Goal: Use online tool/utility: Utilize a website feature to perform a specific function

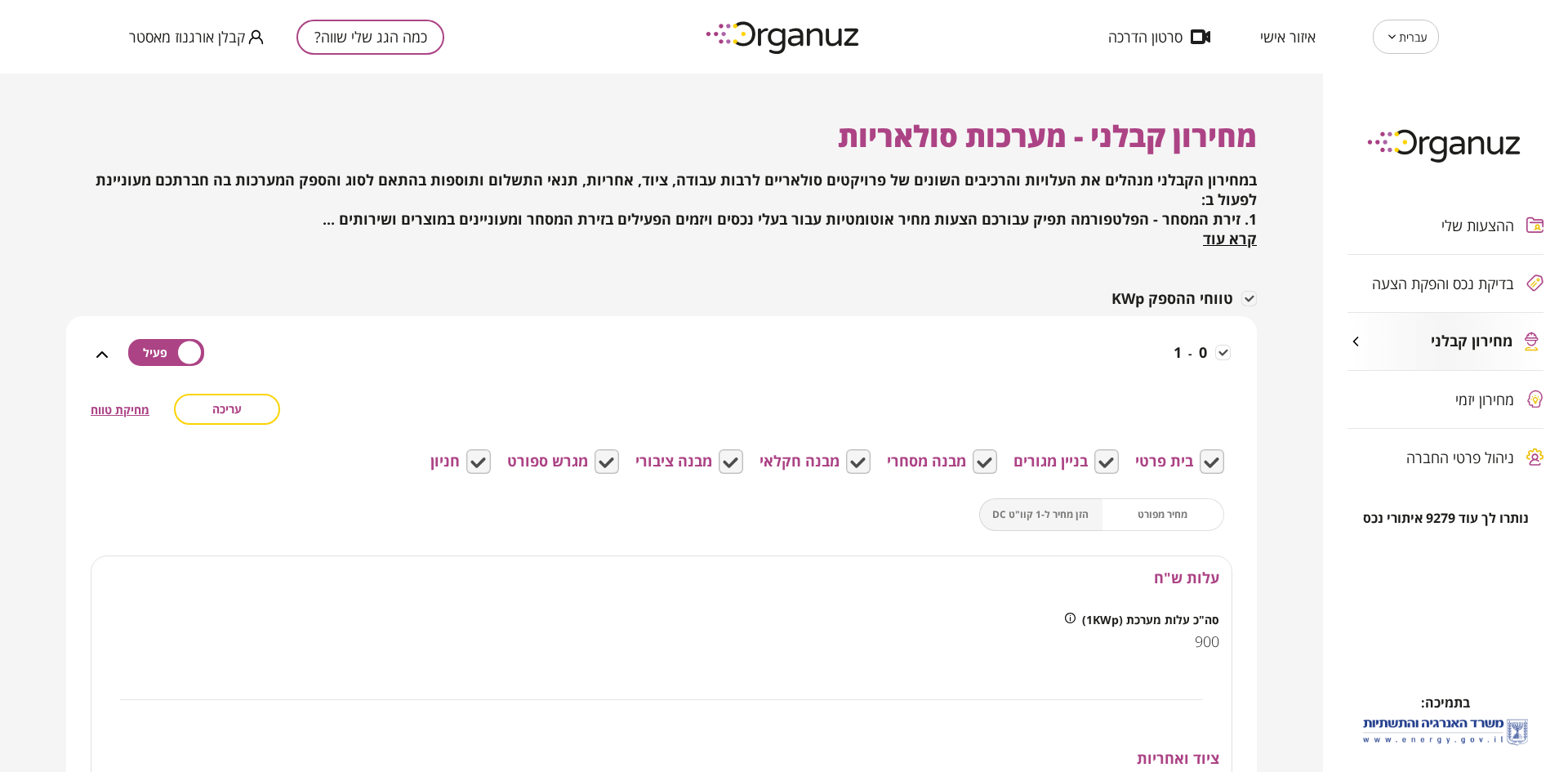
scroll to position [593, 0]
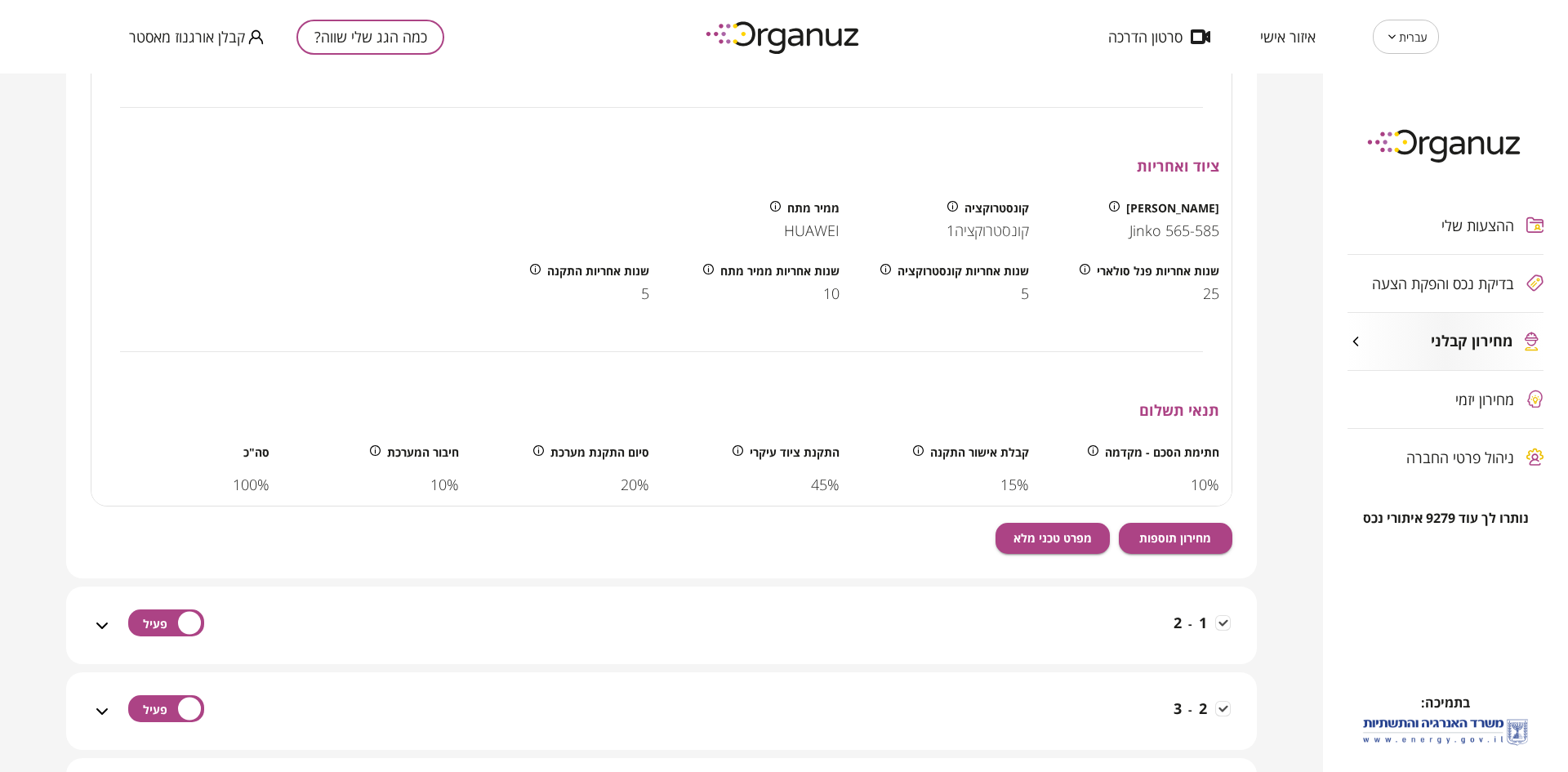
click at [345, 42] on button "כמה הגג שלי שווה?" at bounding box center [370, 38] width 147 height 36
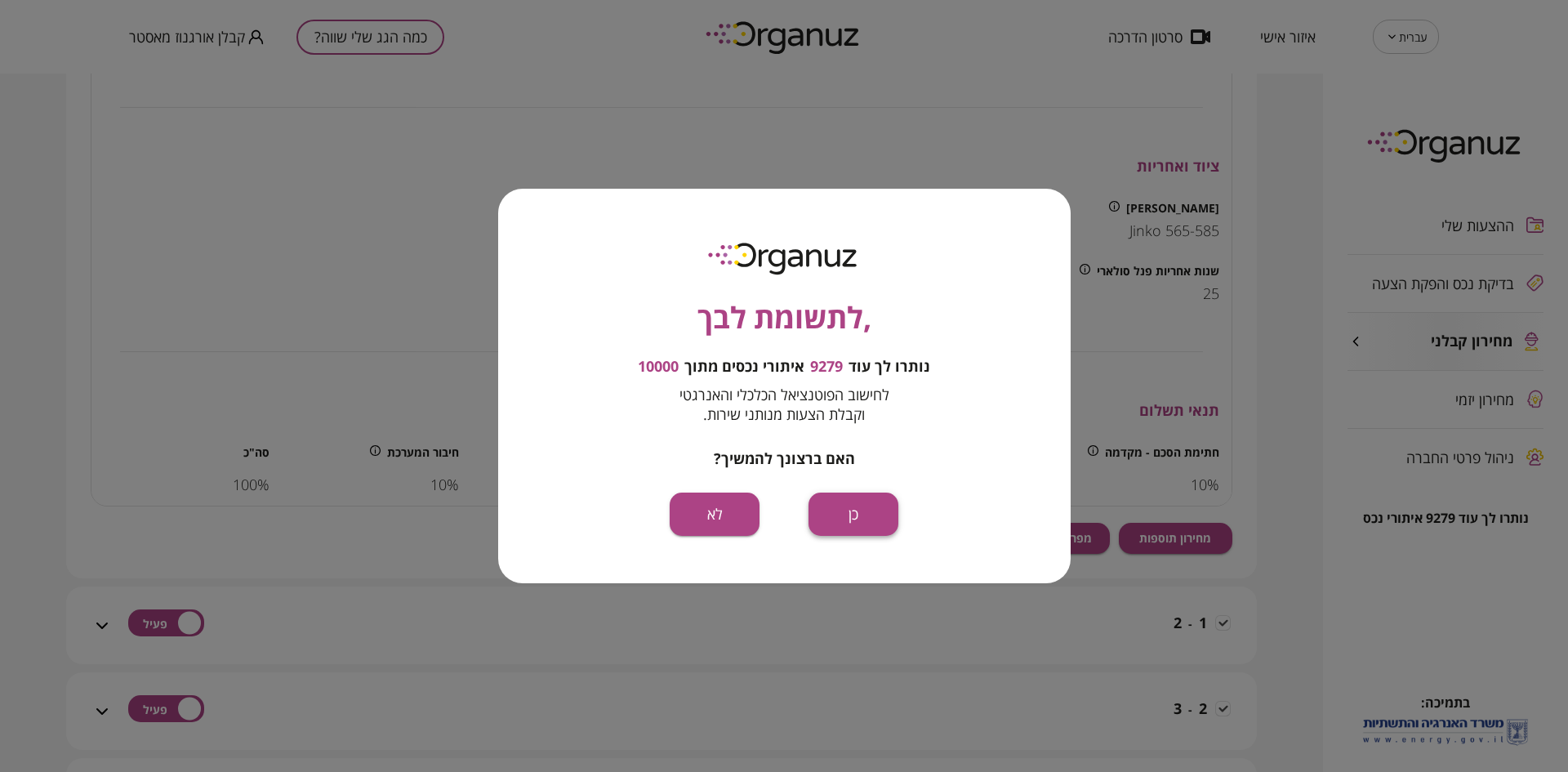
click at [828, 502] on button "כן" at bounding box center [853, 515] width 90 height 44
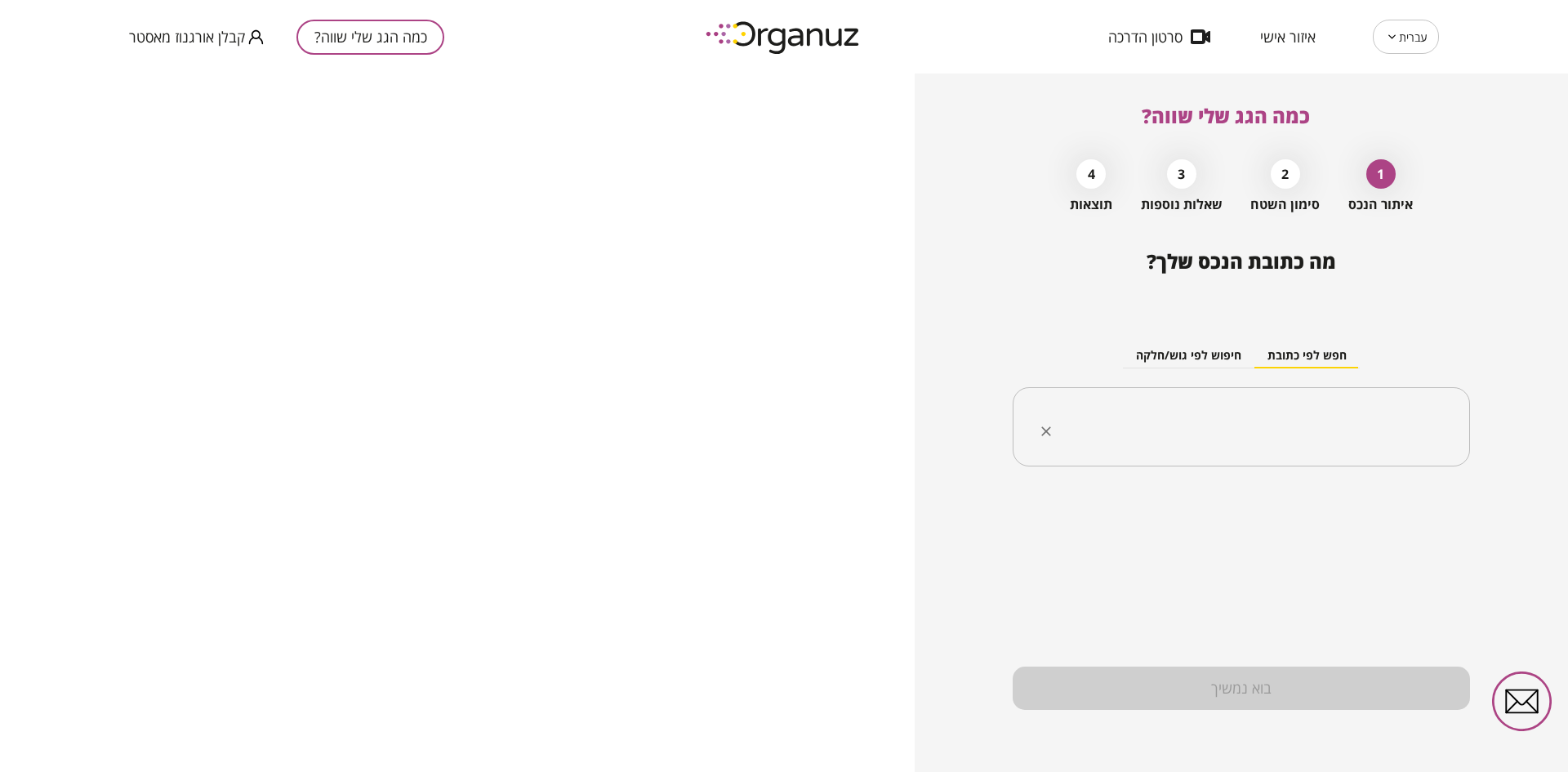
click at [1289, 425] on input "text" at bounding box center [1247, 427] width 406 height 41
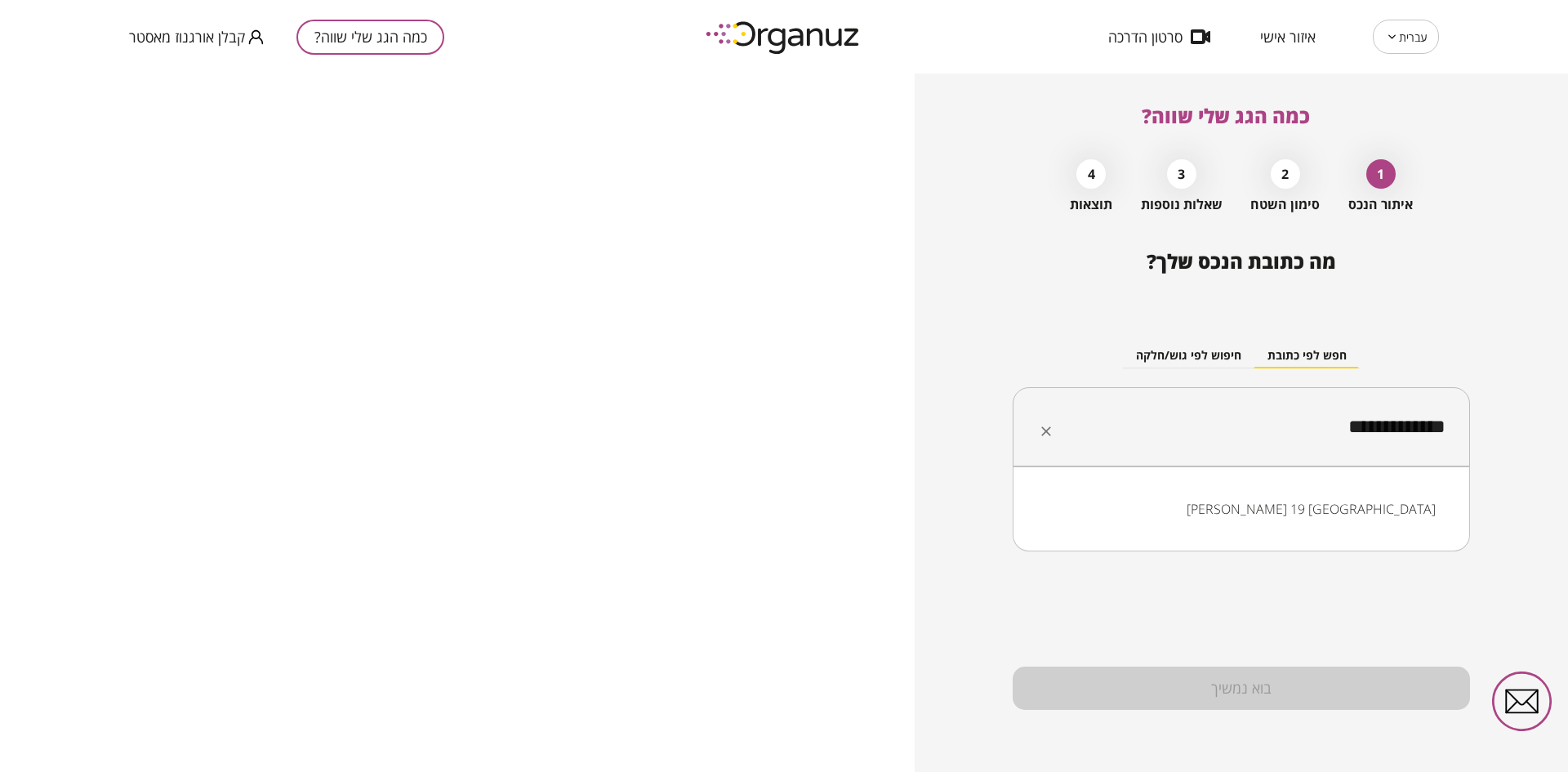
click at [1242, 514] on li "[PERSON_NAME] 19 [GEOGRAPHIC_DATA]" at bounding box center [1241, 510] width 415 height 30
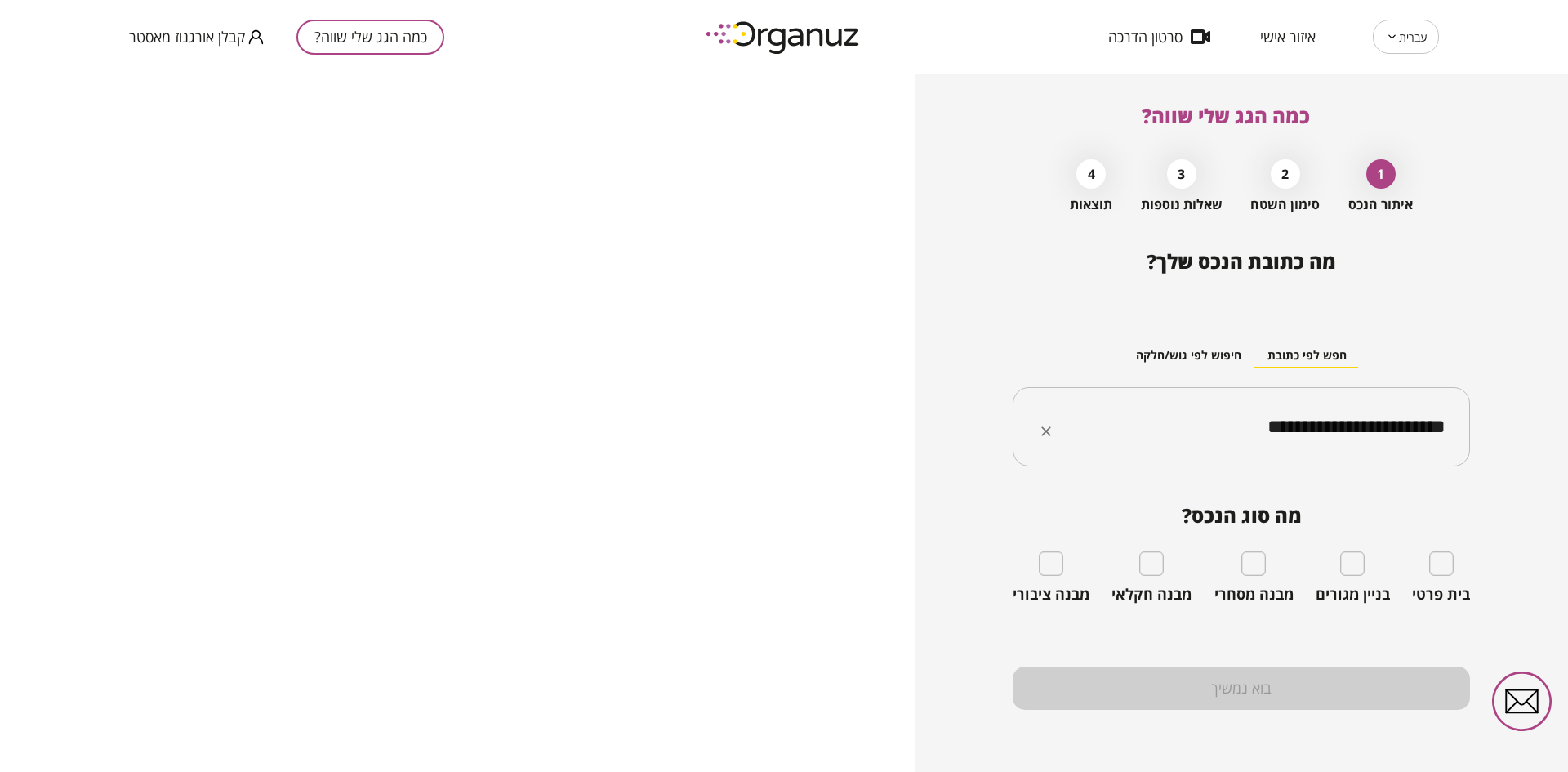
type input "**********"
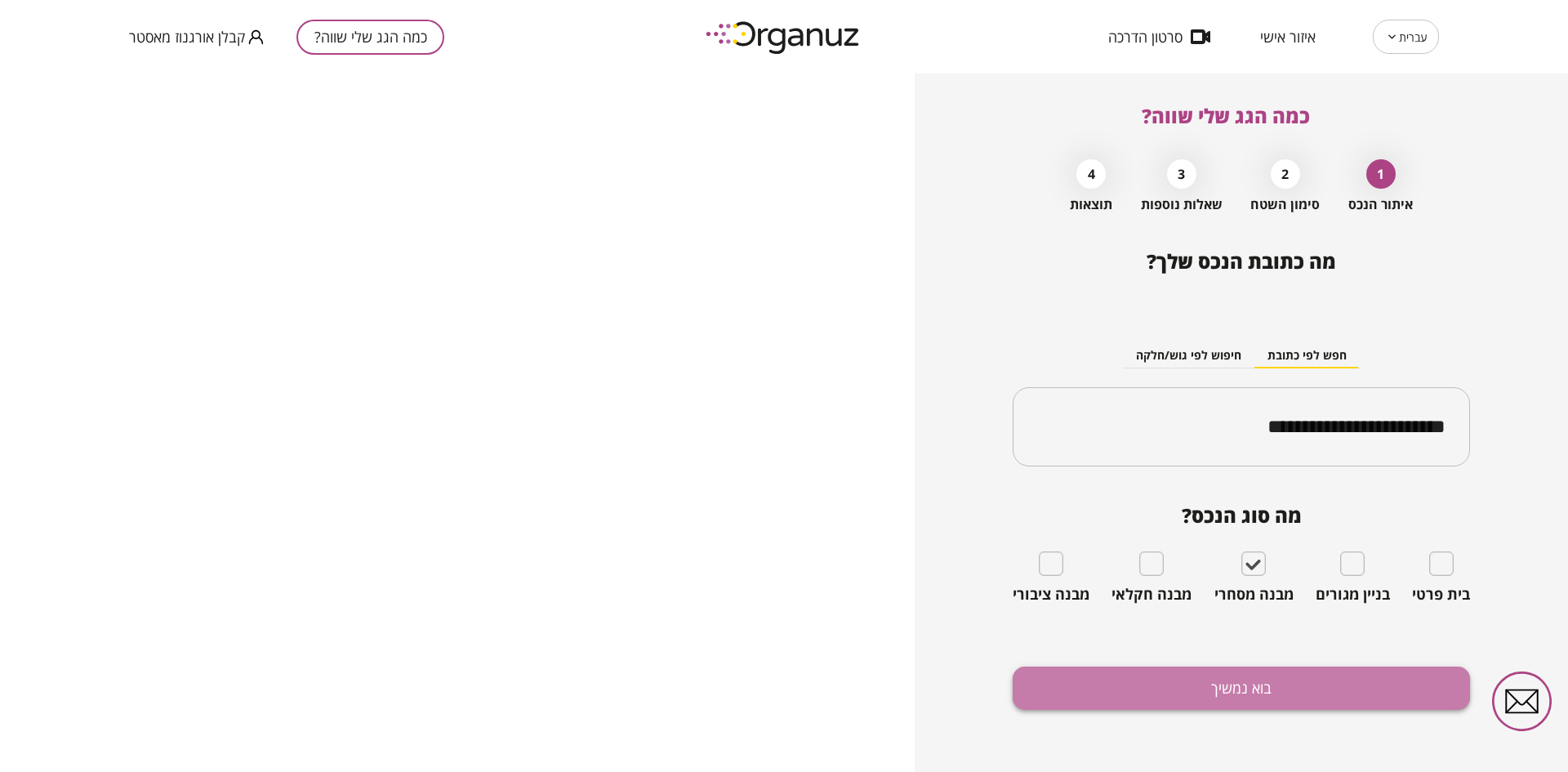
click at [1272, 688] on button "בוא נמשיך" at bounding box center [1242, 689] width 457 height 44
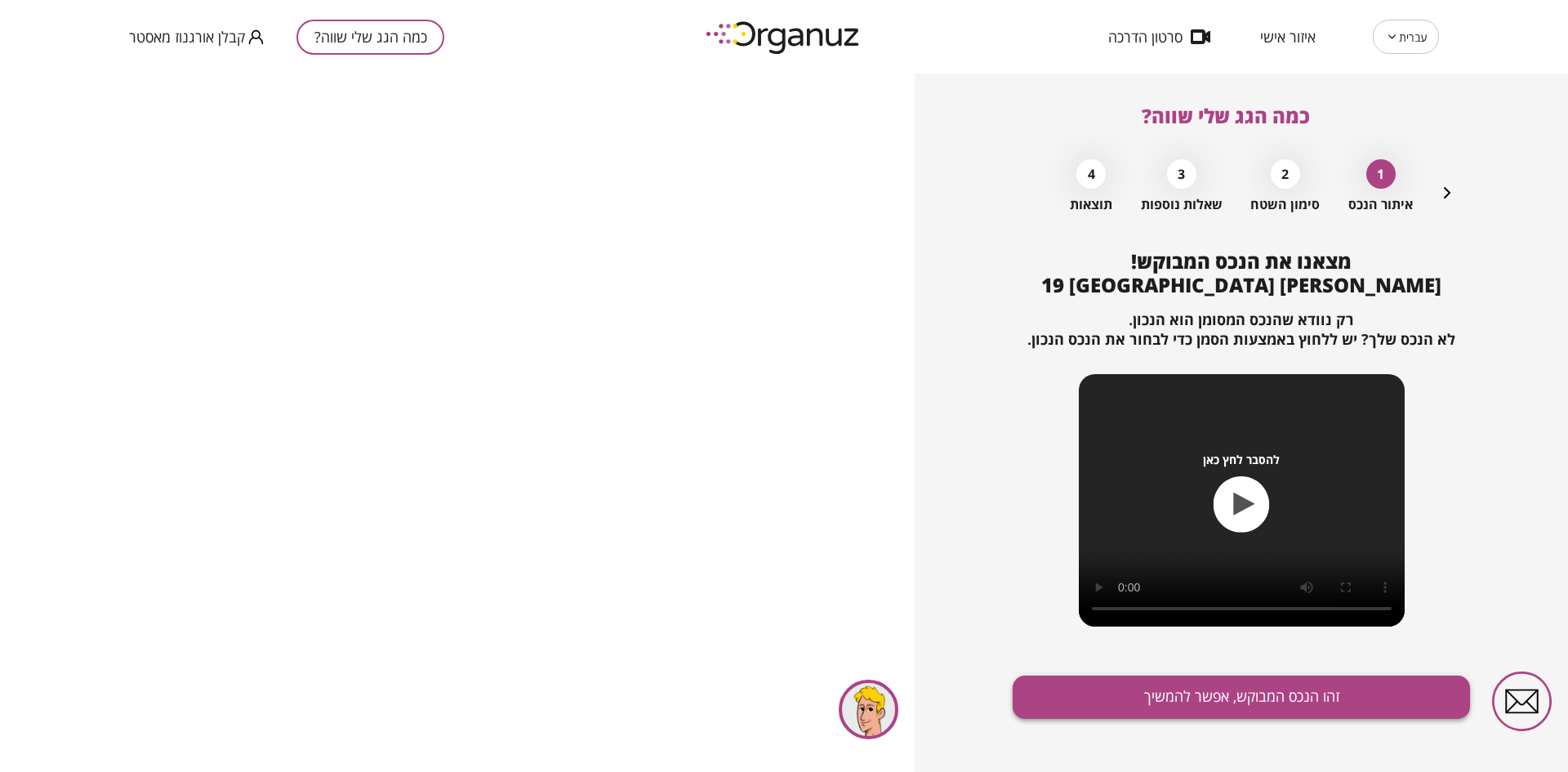
click at [1165, 700] on button "זהו הנכס המבוקש, אפשר להמשיך" at bounding box center [1242, 698] width 457 height 44
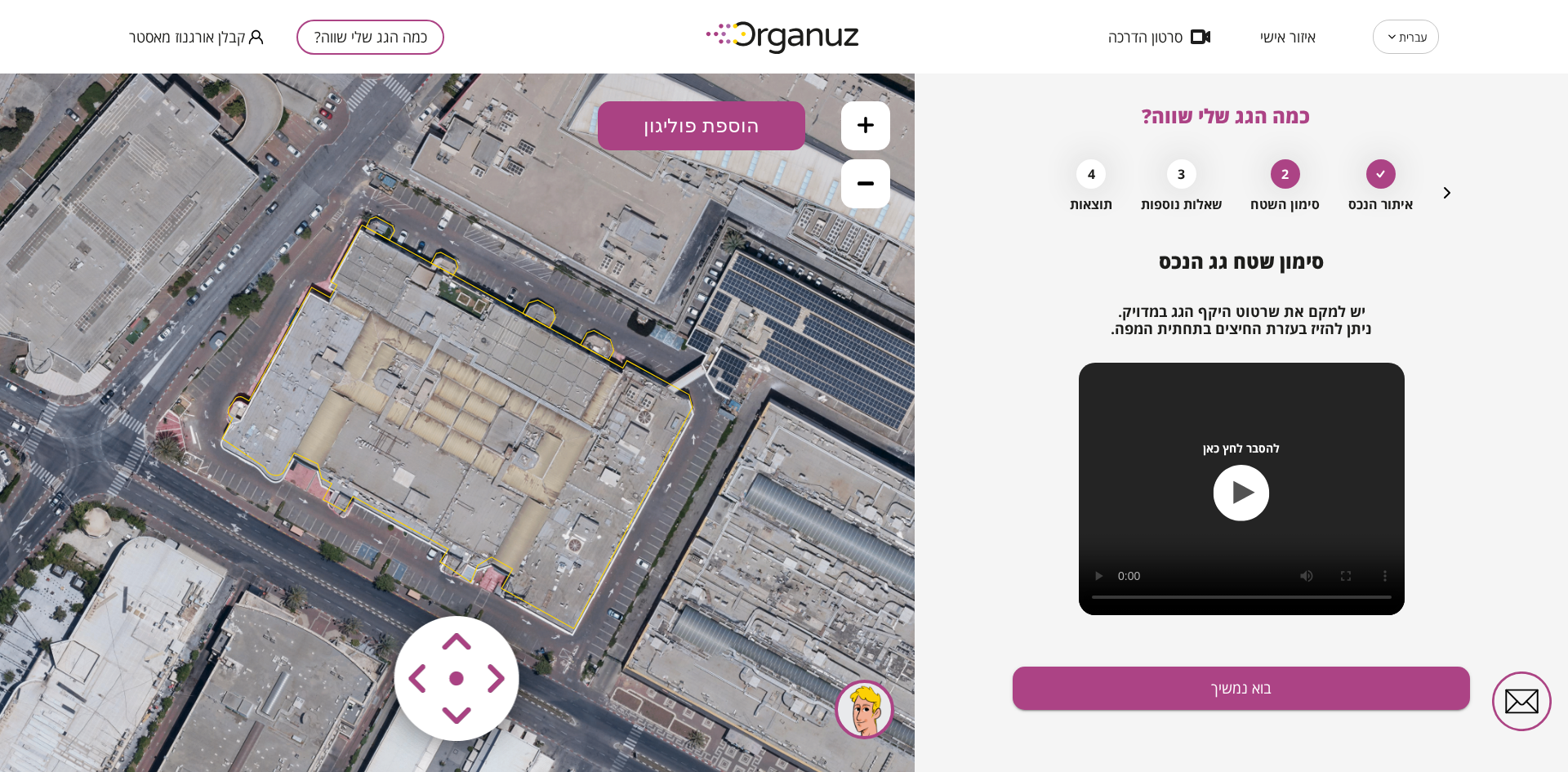
click at [864, 129] on icon at bounding box center [866, 125] width 17 height 17
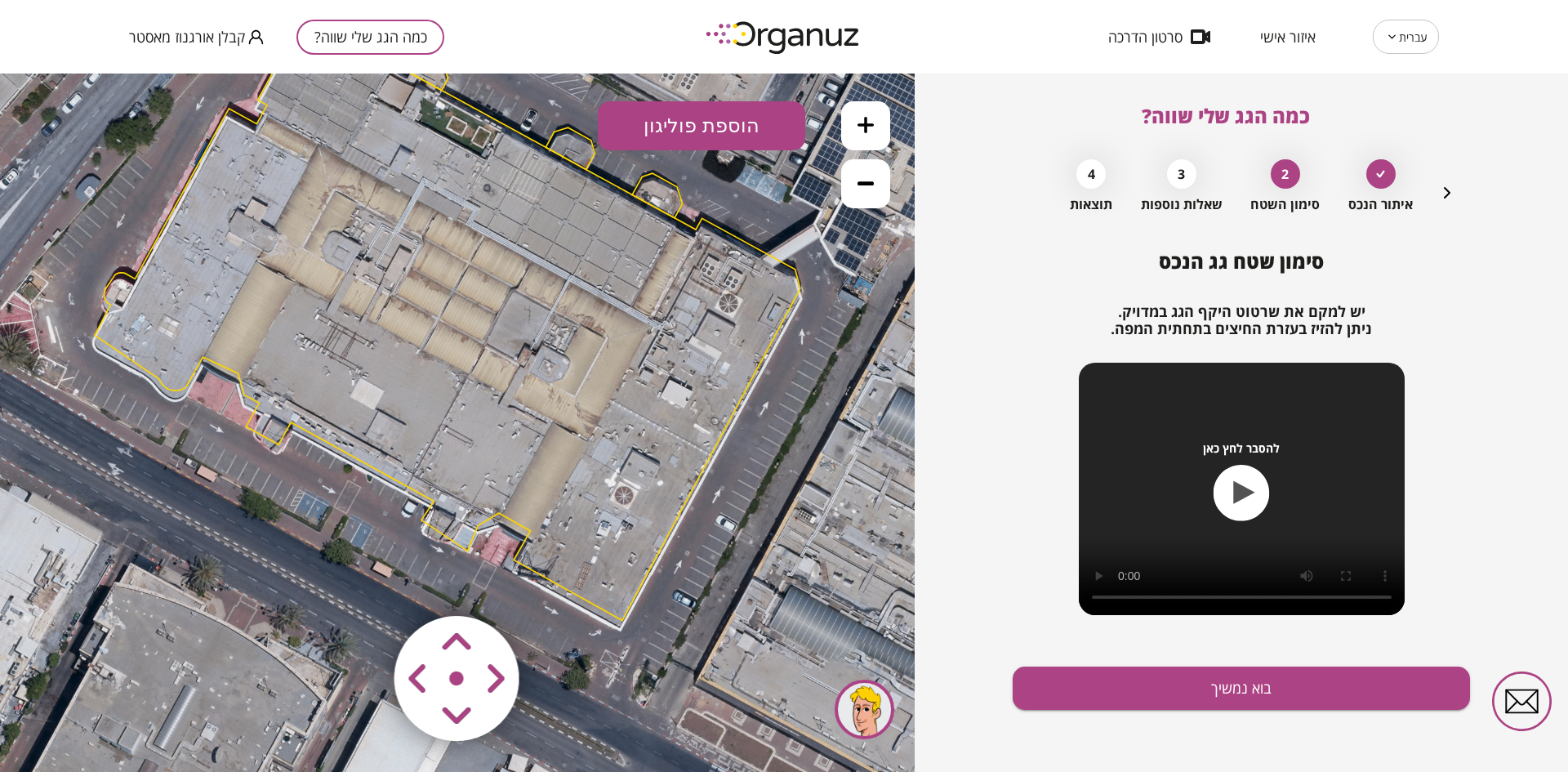
drag, startPoint x: 695, startPoint y: 302, endPoint x: 686, endPoint y: 190, distance: 112.4
click at [686, 190] on icon at bounding box center [449, 311] width 2135 height 2136
click at [698, 218] on icon at bounding box center [449, 311] width 2135 height 2136
click at [700, 222] on polygon at bounding box center [447, 318] width 705 height 606
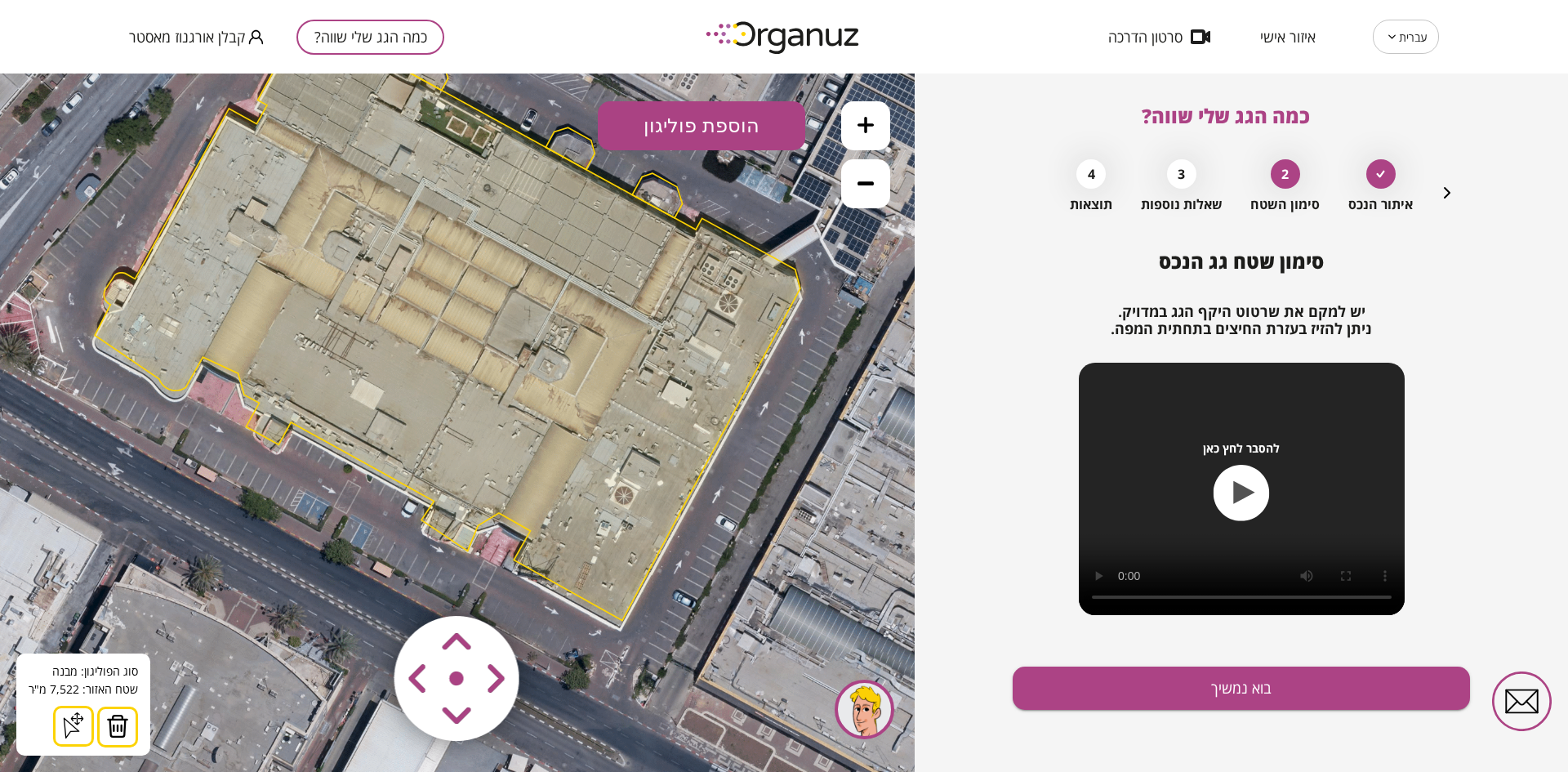
click at [115, 720] on img at bounding box center [117, 726] width 23 height 25
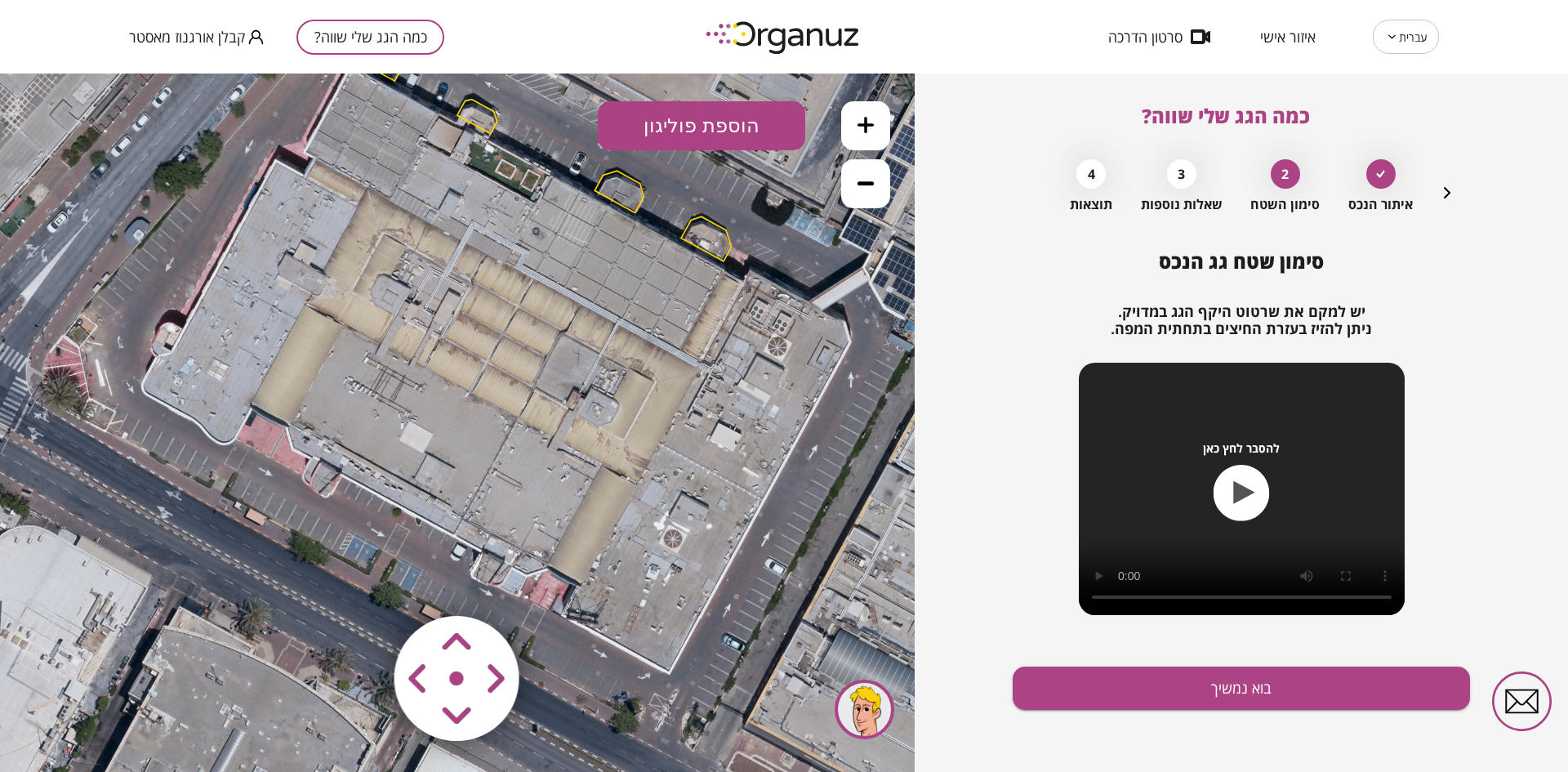
drag, startPoint x: 455, startPoint y: 430, endPoint x: 504, endPoint y: 473, distance: 65.2
click at [504, 473] on icon at bounding box center [498, 354] width 2135 height 2136
click at [673, 134] on button "הוספת פוליגון" at bounding box center [701, 126] width 208 height 49
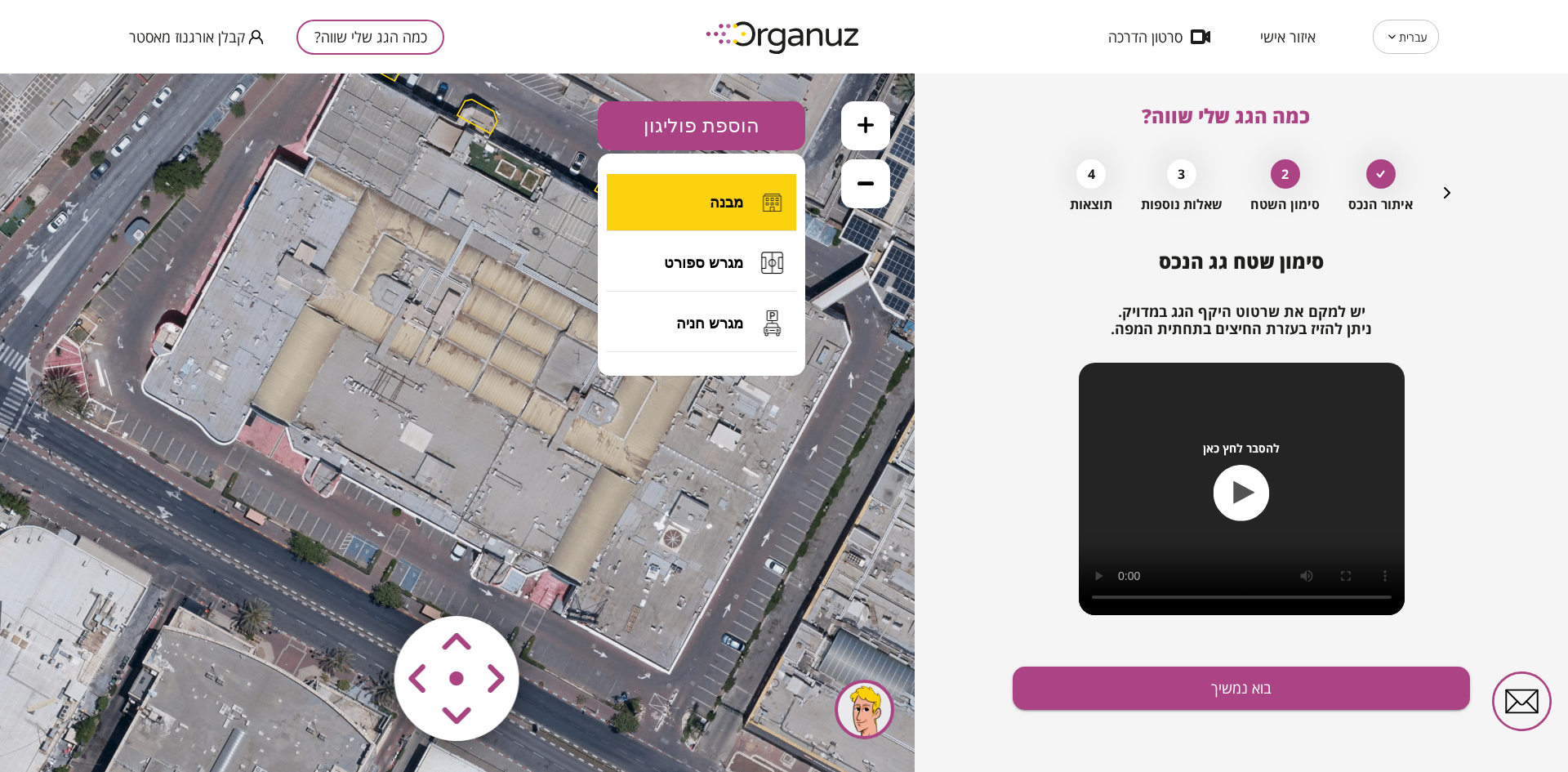
click at [667, 198] on button "מבנה" at bounding box center [702, 203] width 190 height 57
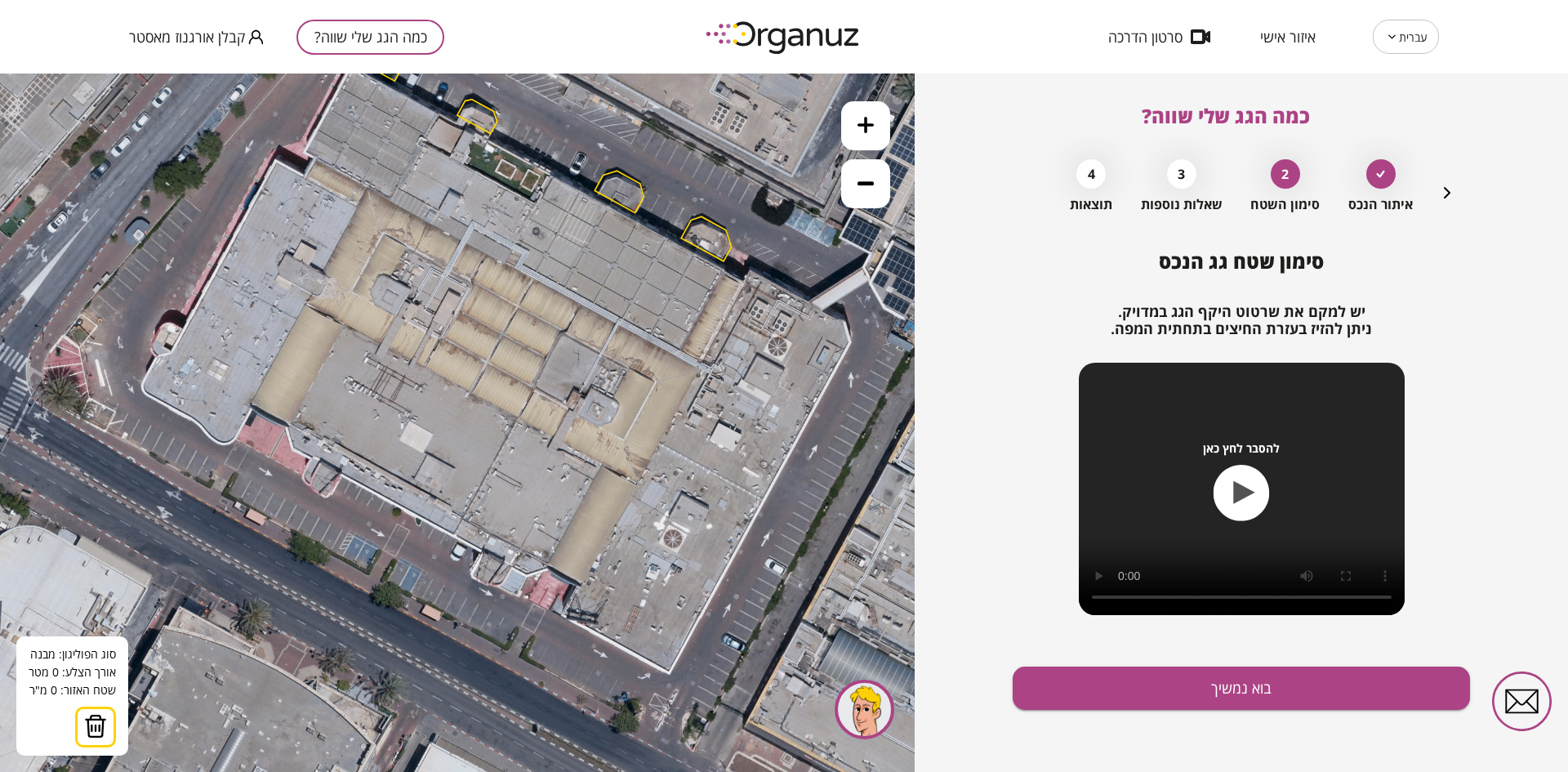
click at [342, 326] on icon at bounding box center [498, 354] width 2135 height 2136
click at [286, 423] on polygon at bounding box center [314, 374] width 56 height 97
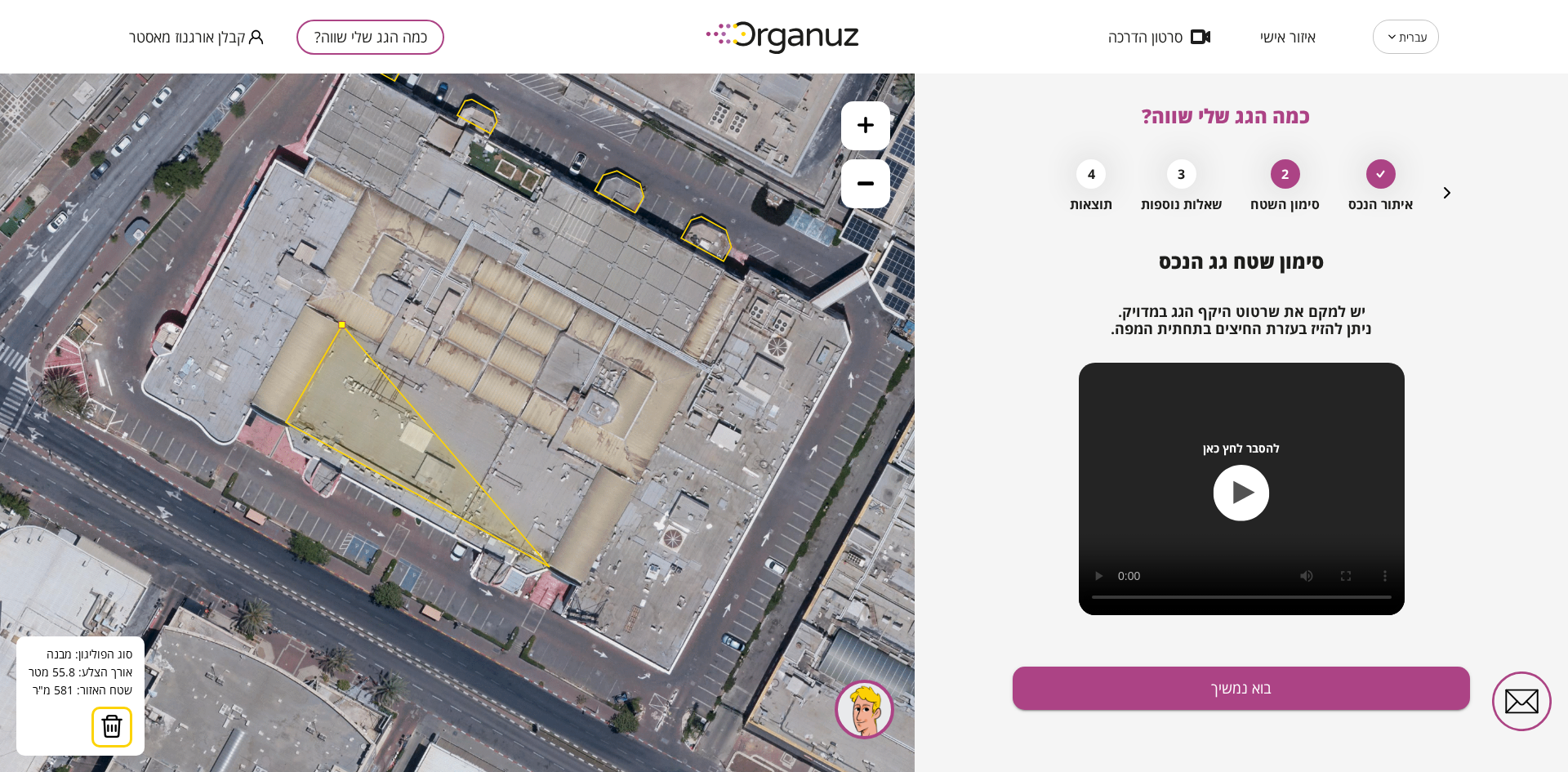
click at [550, 567] on polygon at bounding box center [417, 446] width 264 height 241
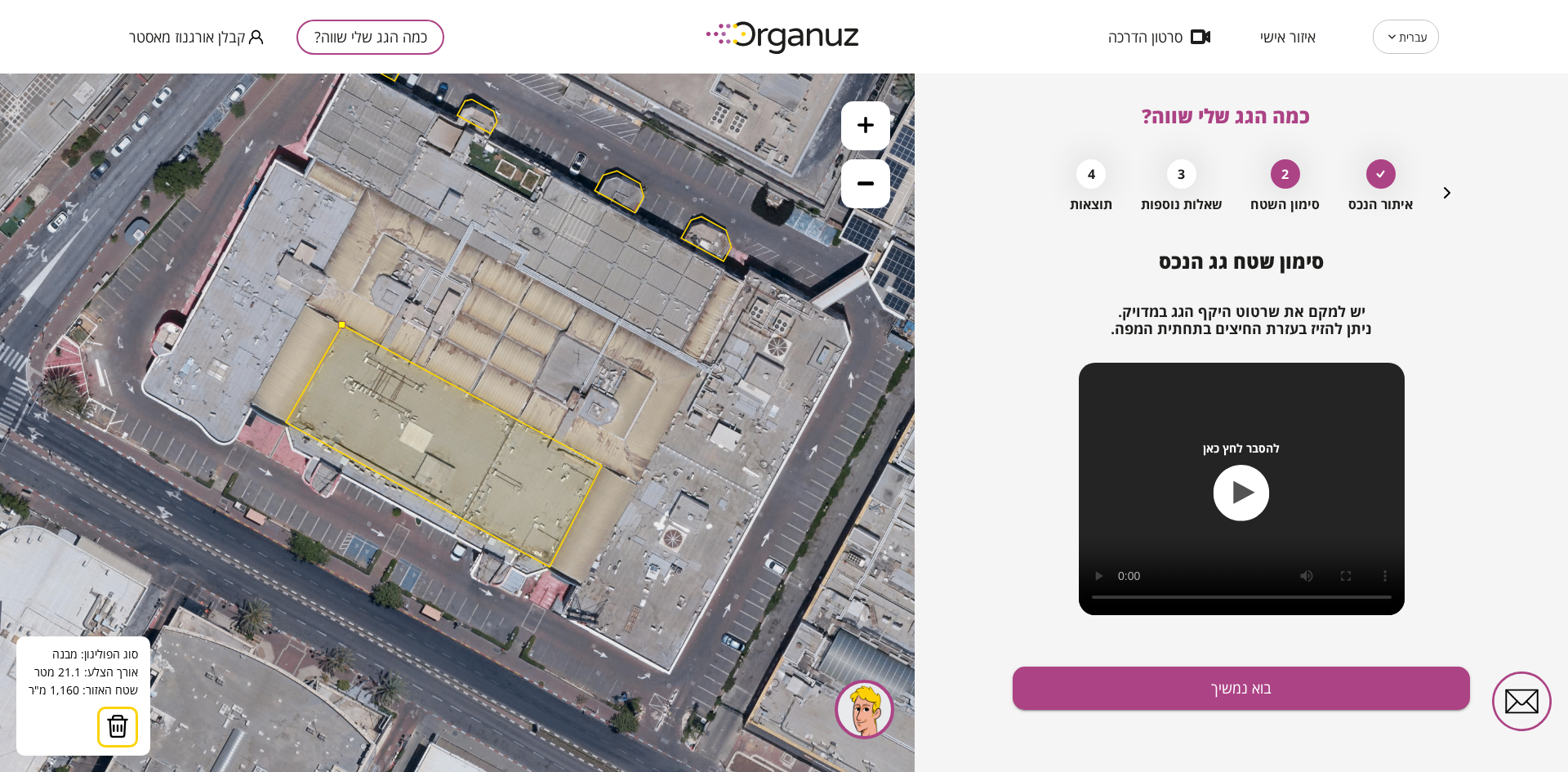
click at [602, 466] on polygon at bounding box center [444, 446] width 317 height 241
click at [342, 326] on button at bounding box center [341, 325] width 7 height 7
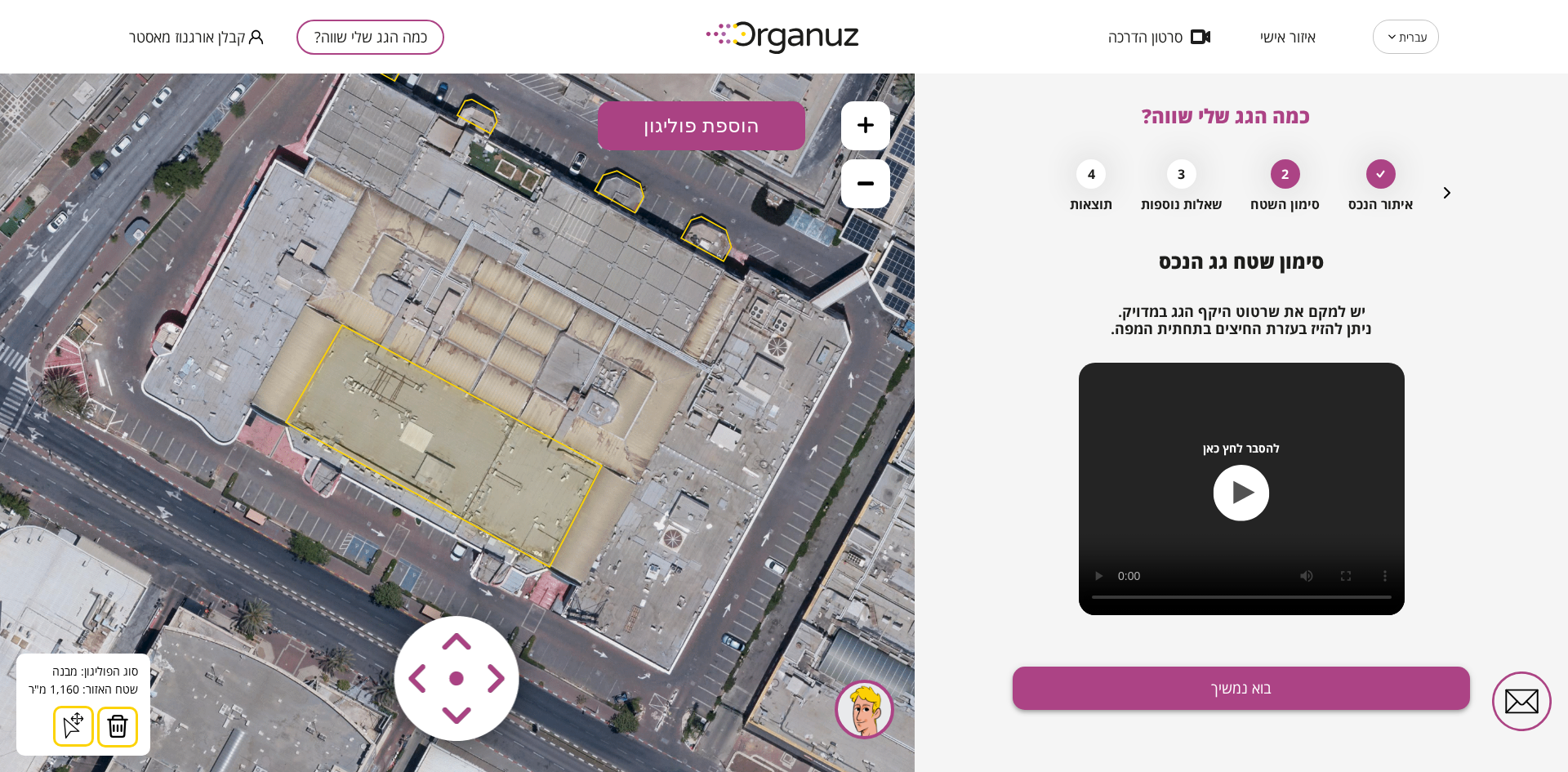
click at [1158, 680] on button "בוא נמשיך" at bounding box center [1242, 689] width 457 height 44
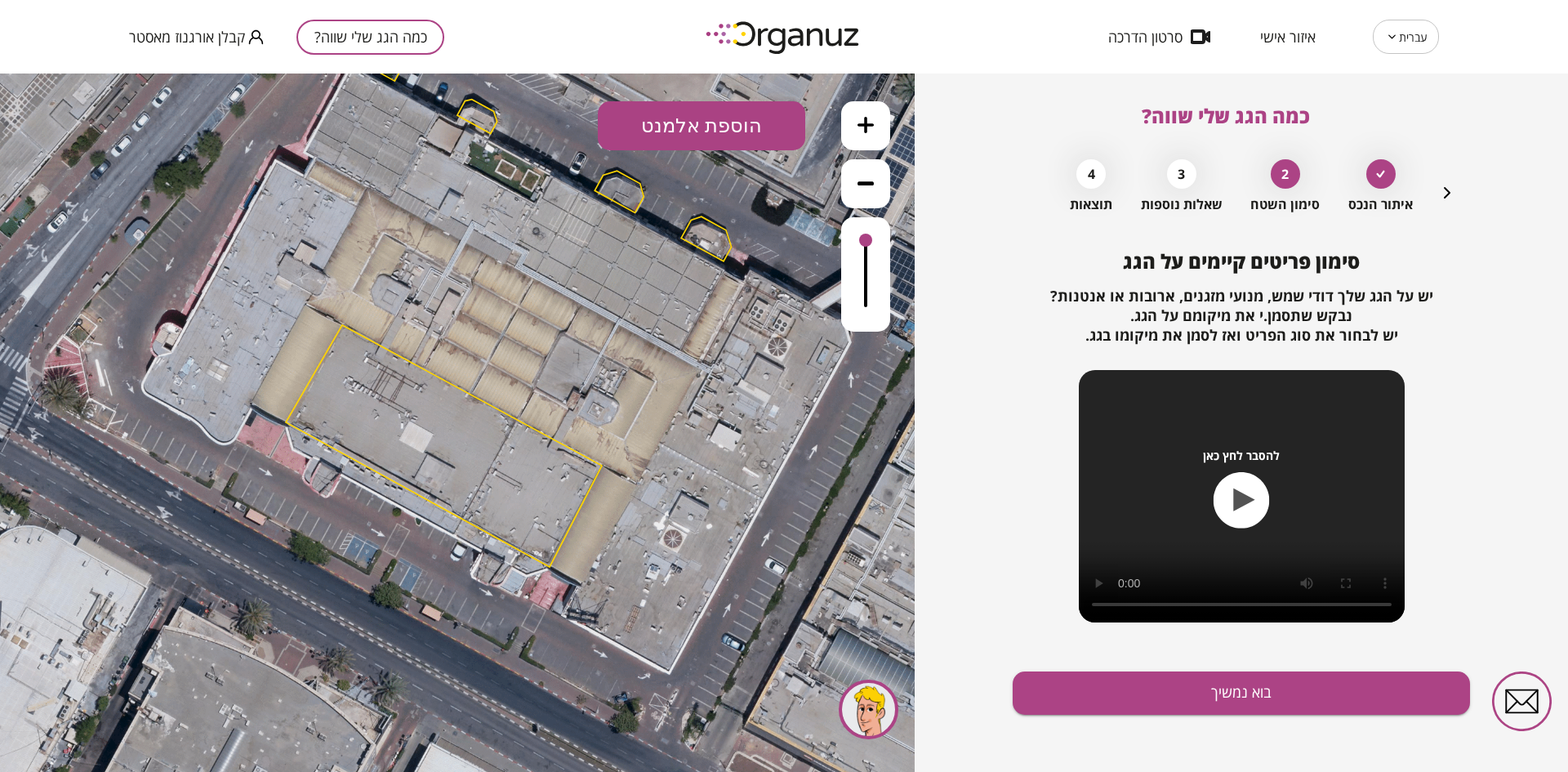
click at [1158, 680] on button "בוא נמשיך" at bounding box center [1242, 694] width 457 height 44
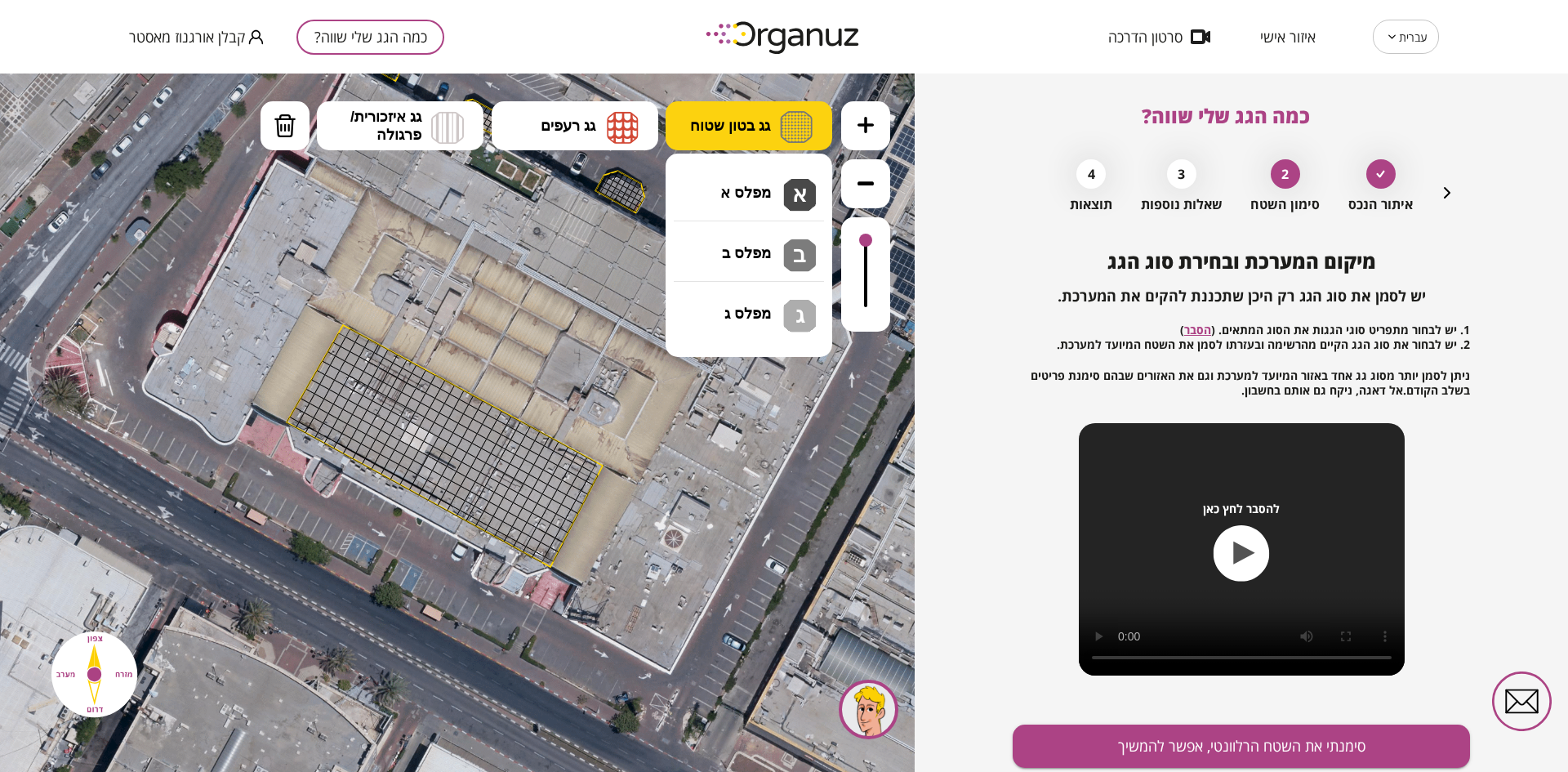
click at [727, 111] on button "גג בטון שטוח" at bounding box center [749, 126] width 166 height 49
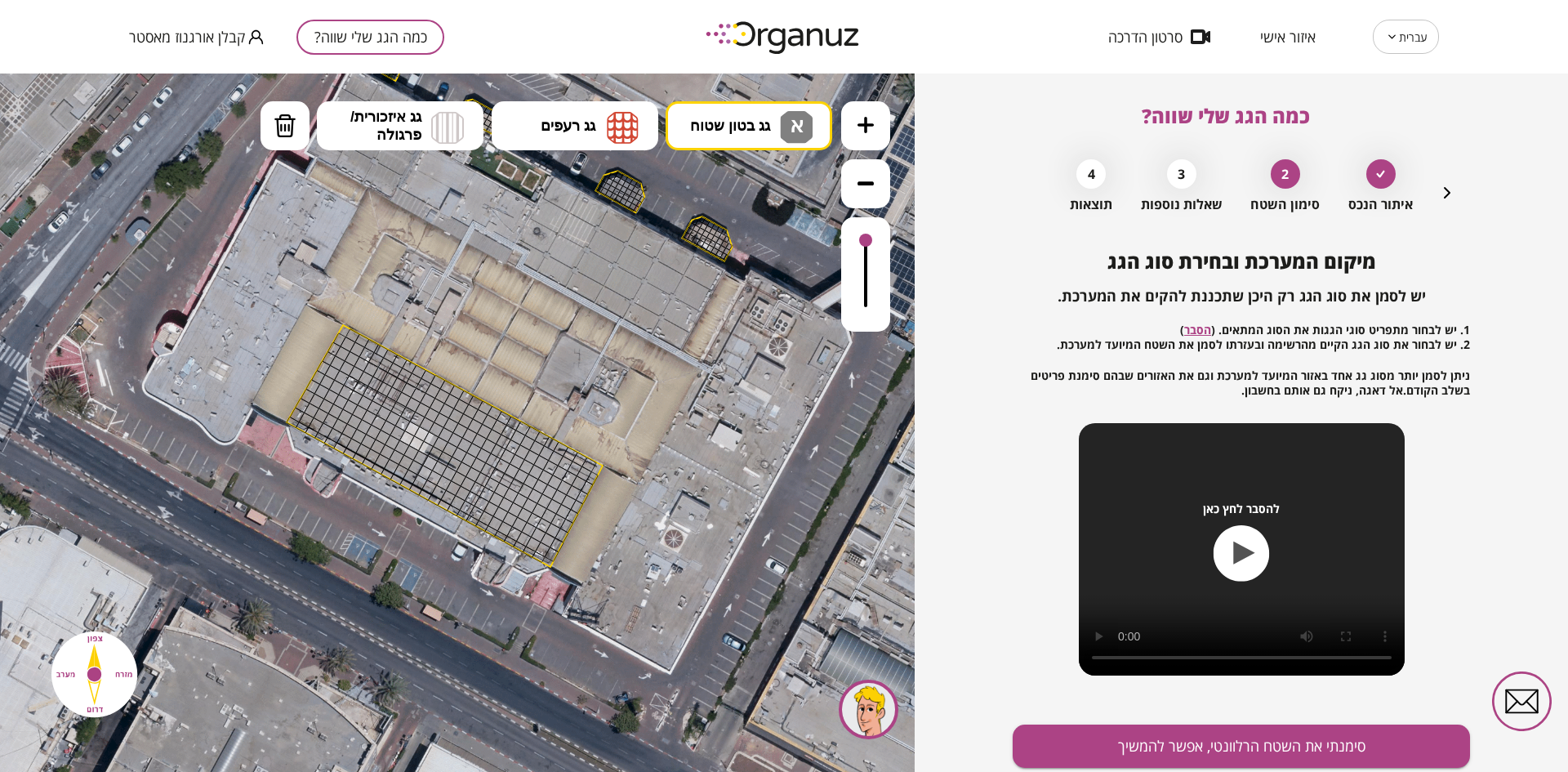
click at [745, 188] on div ".st0 { fill: #FFFFFF; } א" at bounding box center [457, 423] width 915 height 699
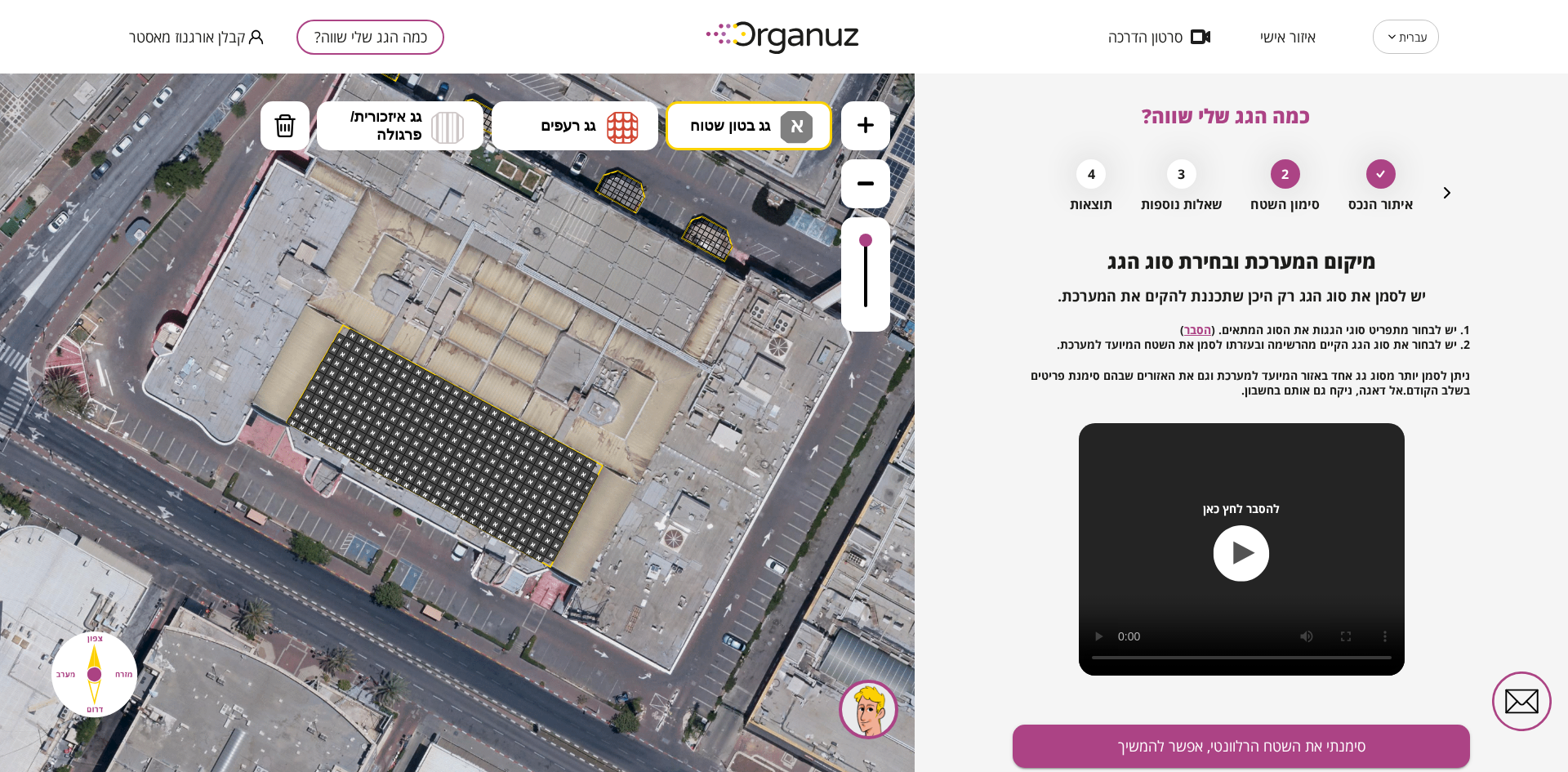
drag, startPoint x: 337, startPoint y: 347, endPoint x: 522, endPoint y: 537, distance: 265.2
click at [1168, 754] on button "סימנתי את השטח הרלוונטי, אפשר להמשיך" at bounding box center [1242, 746] width 457 height 44
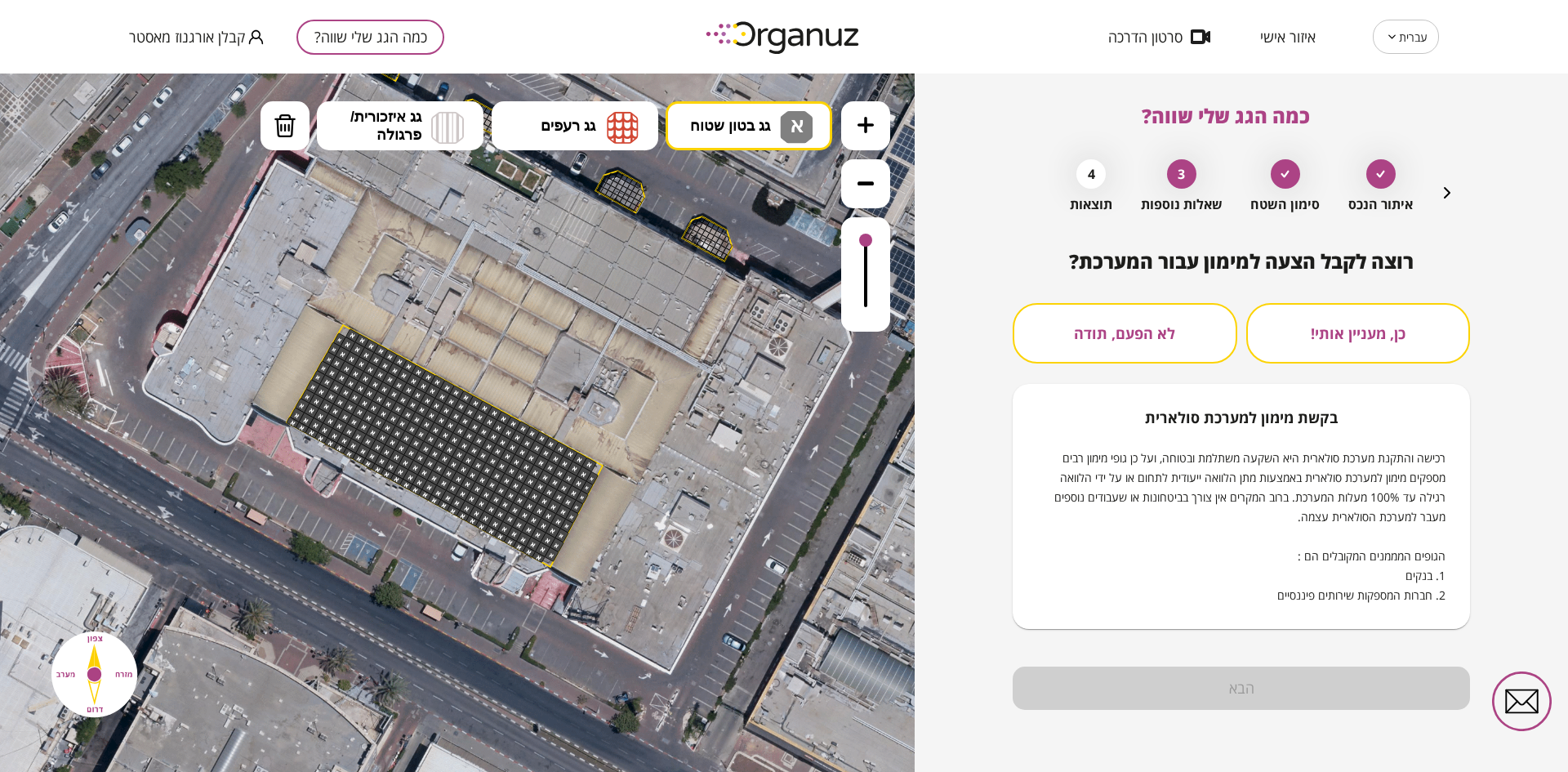
click at [1156, 328] on button "לא הפעם, תודה" at bounding box center [1125, 333] width 225 height 60
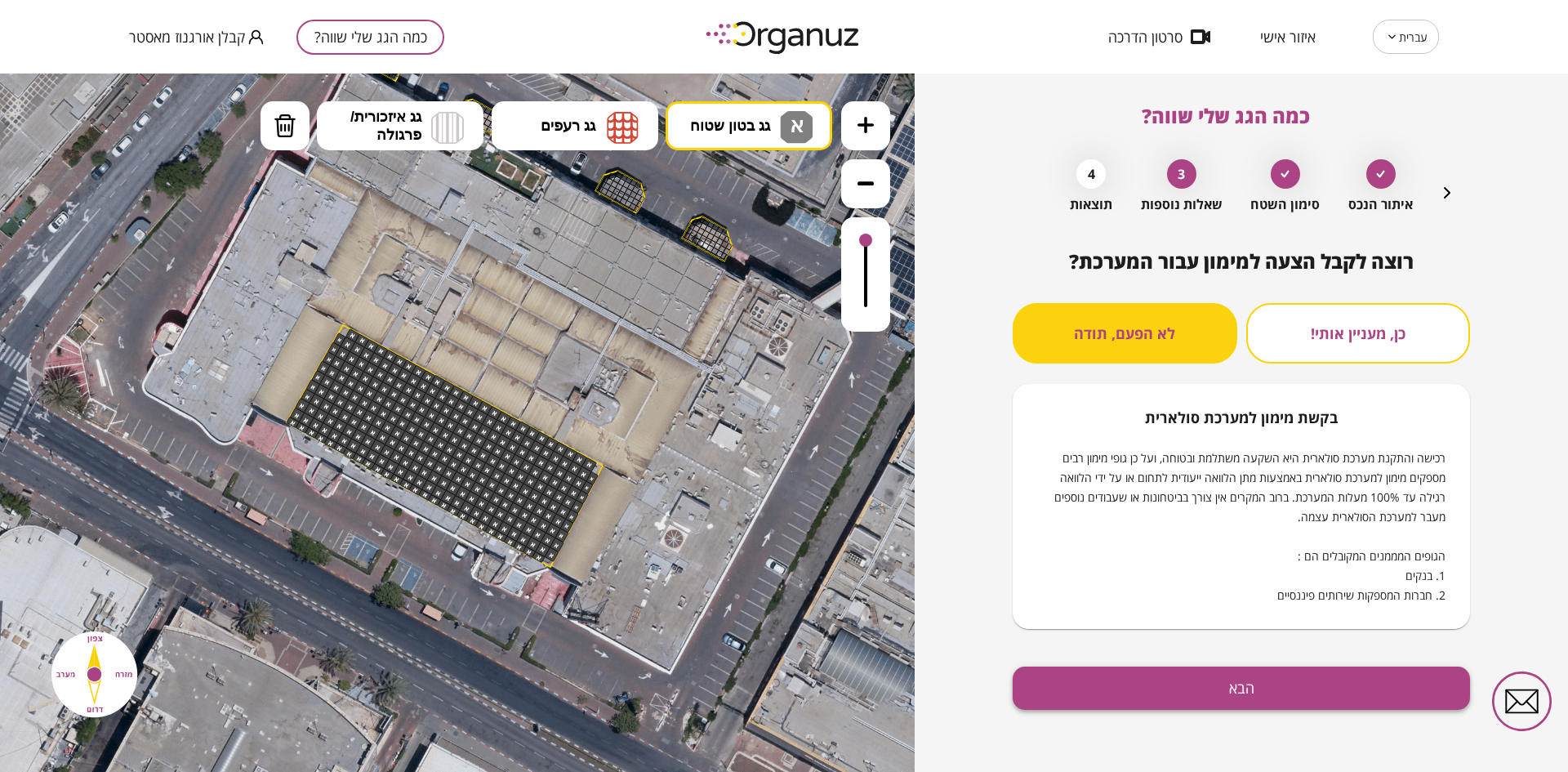
click at [1167, 690] on button "הבא" at bounding box center [1242, 689] width 457 height 44
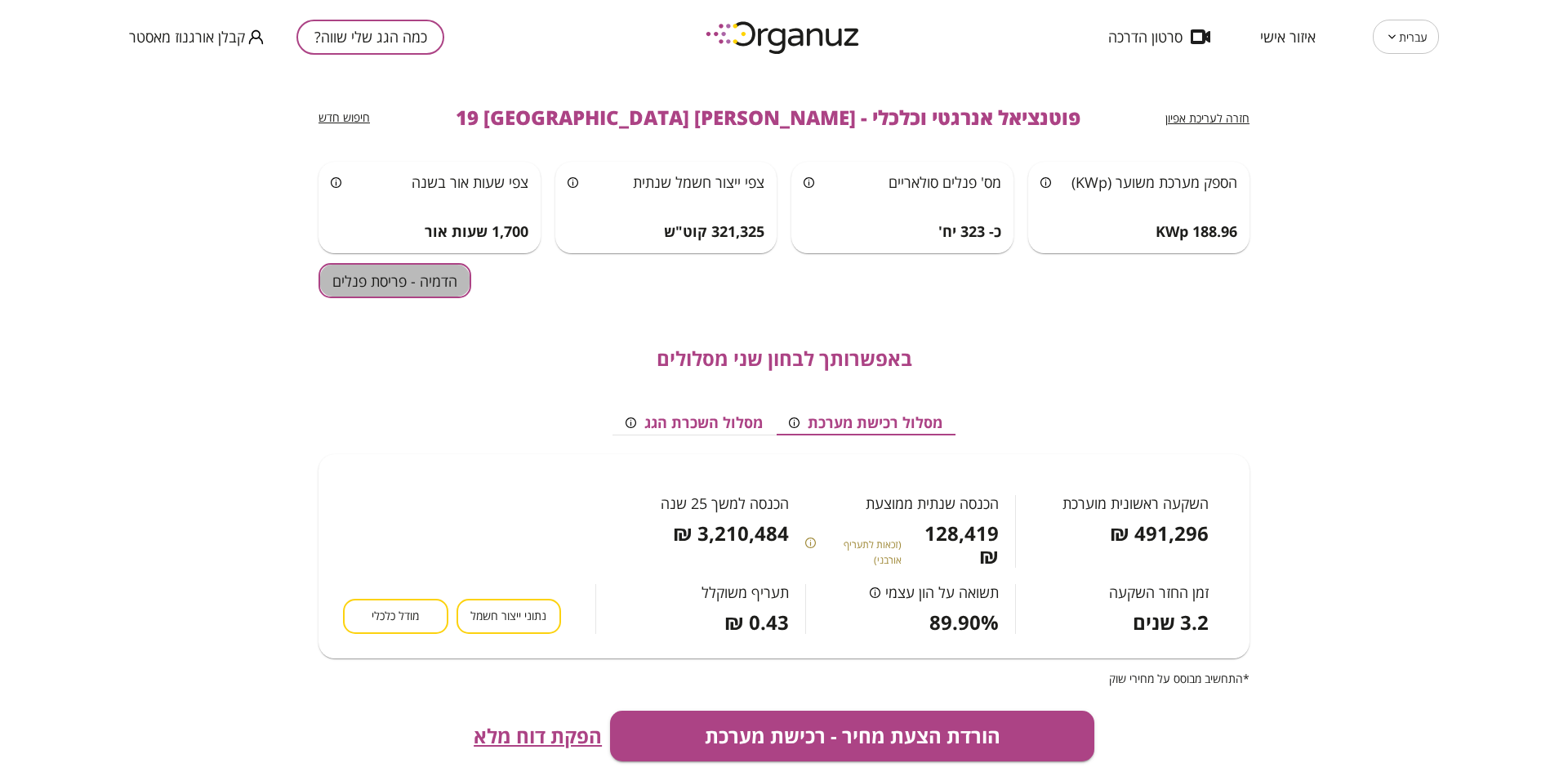
click at [431, 268] on button "הדמיה - פריסת פנלים" at bounding box center [395, 281] width 152 height 36
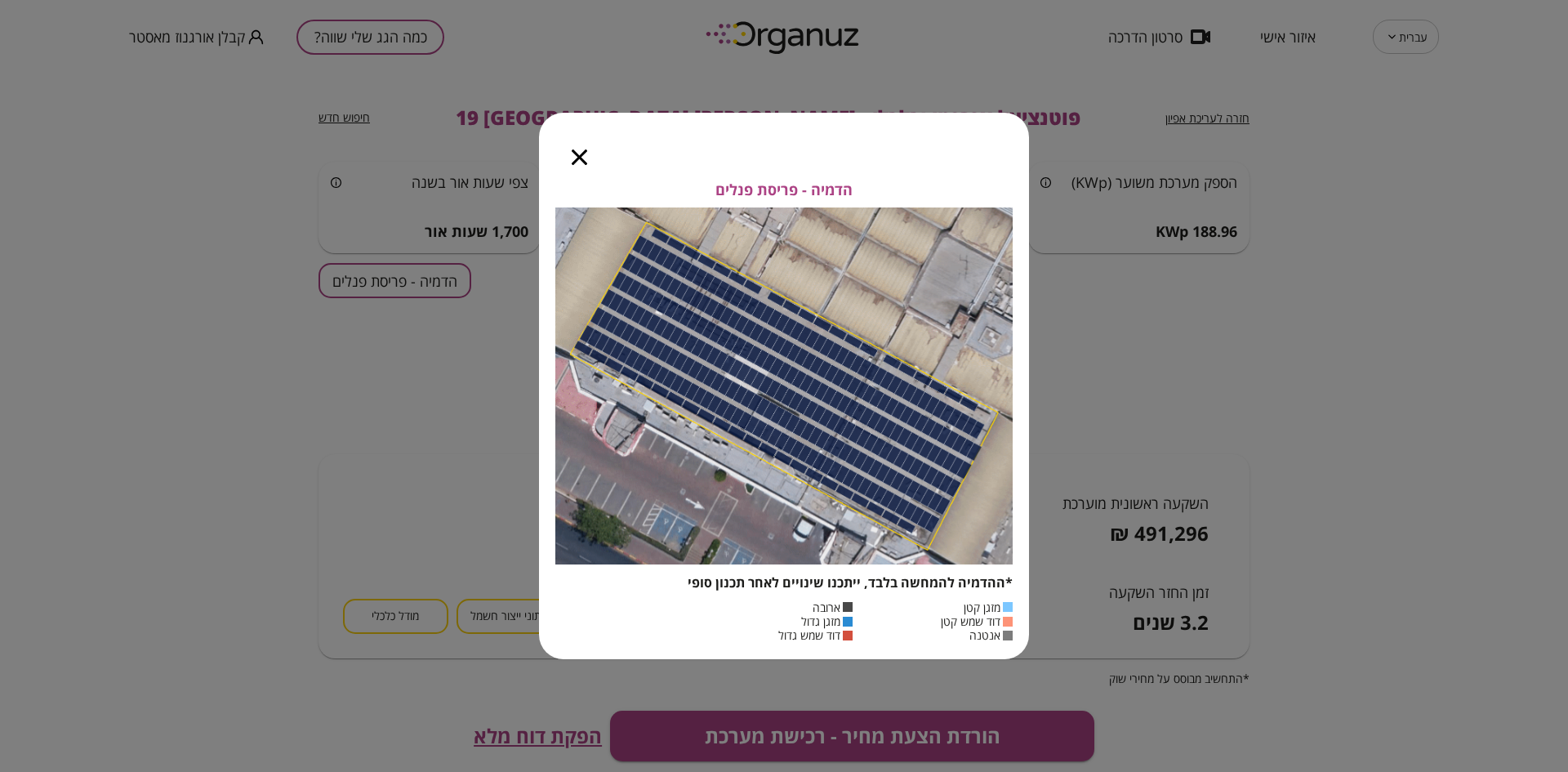
click at [578, 155] on icon "button" at bounding box center [580, 157] width 16 height 16
